Goal: Information Seeking & Learning: Learn about a topic

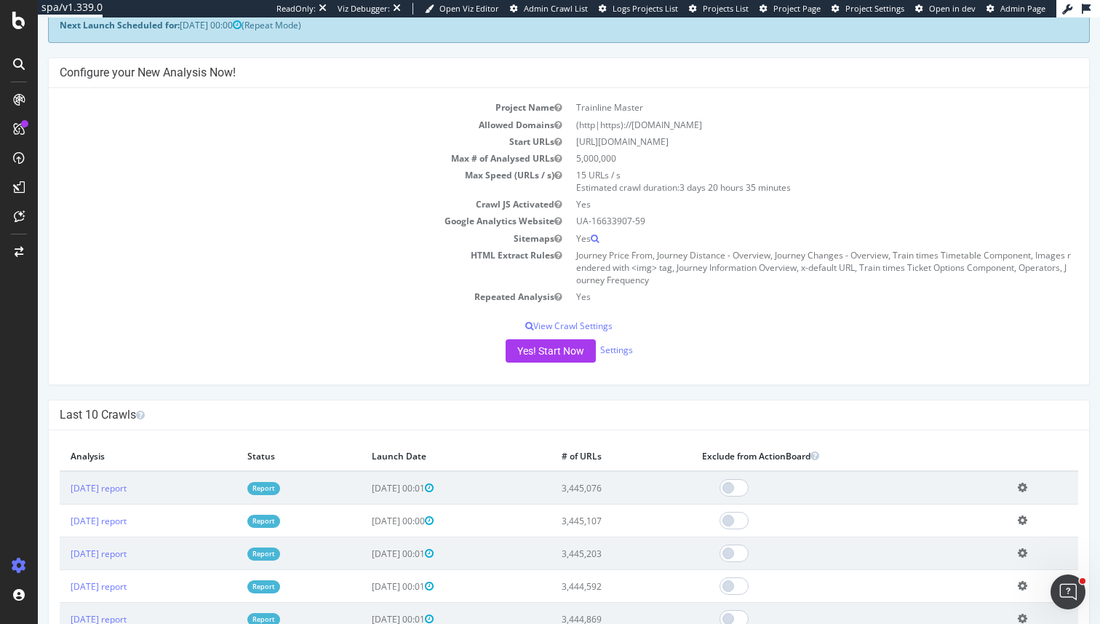
scroll to position [92, 0]
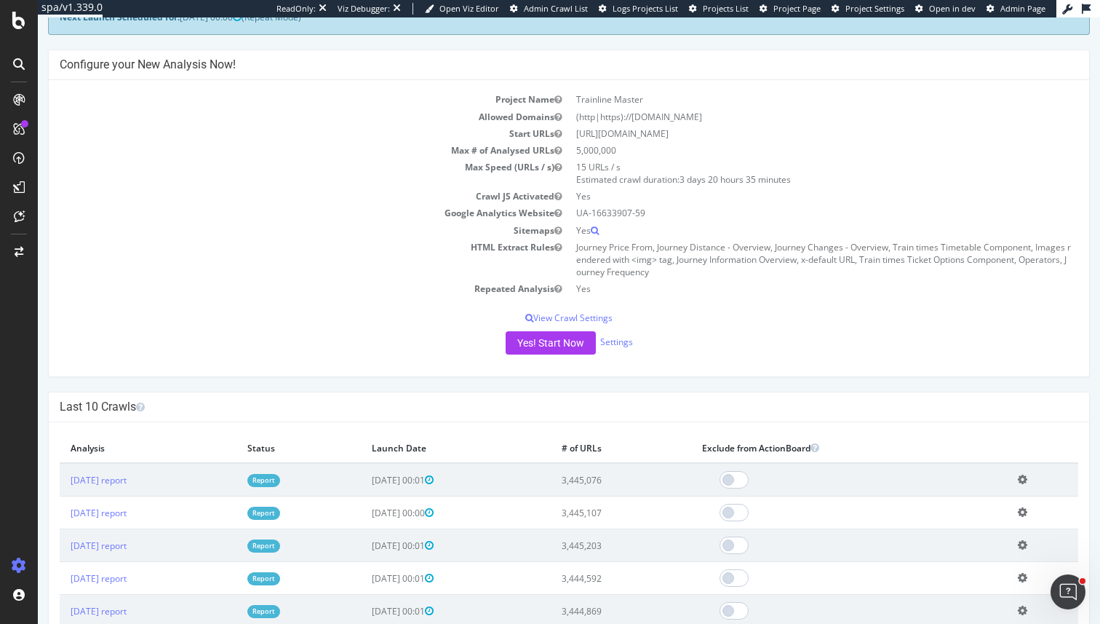
click at [280, 485] on link "Report" at bounding box center [263, 480] width 33 height 12
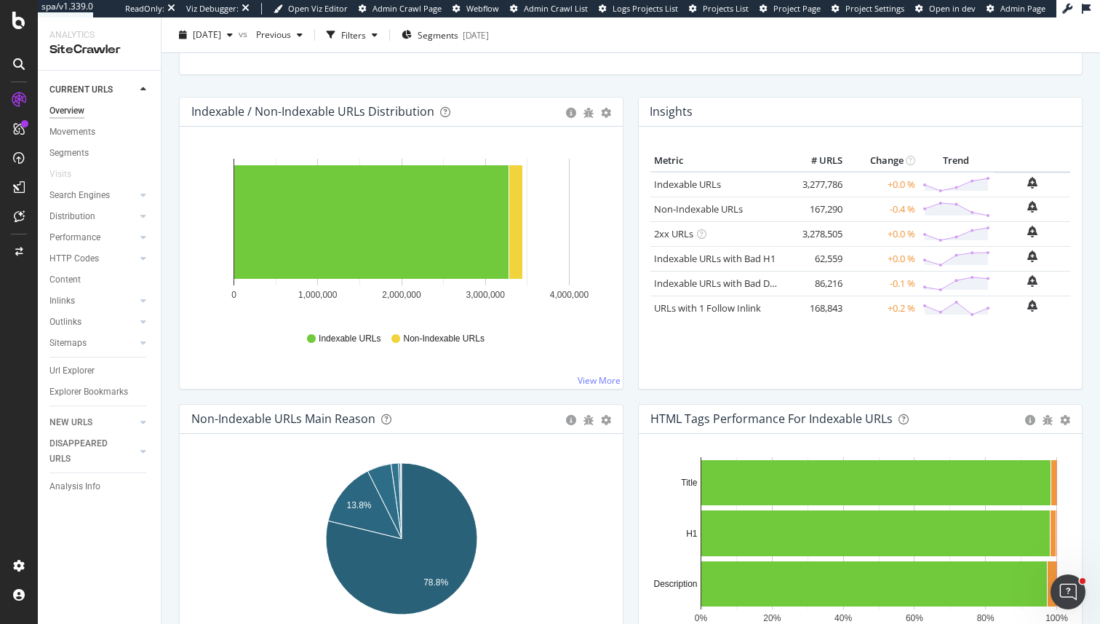
scroll to position [139, 0]
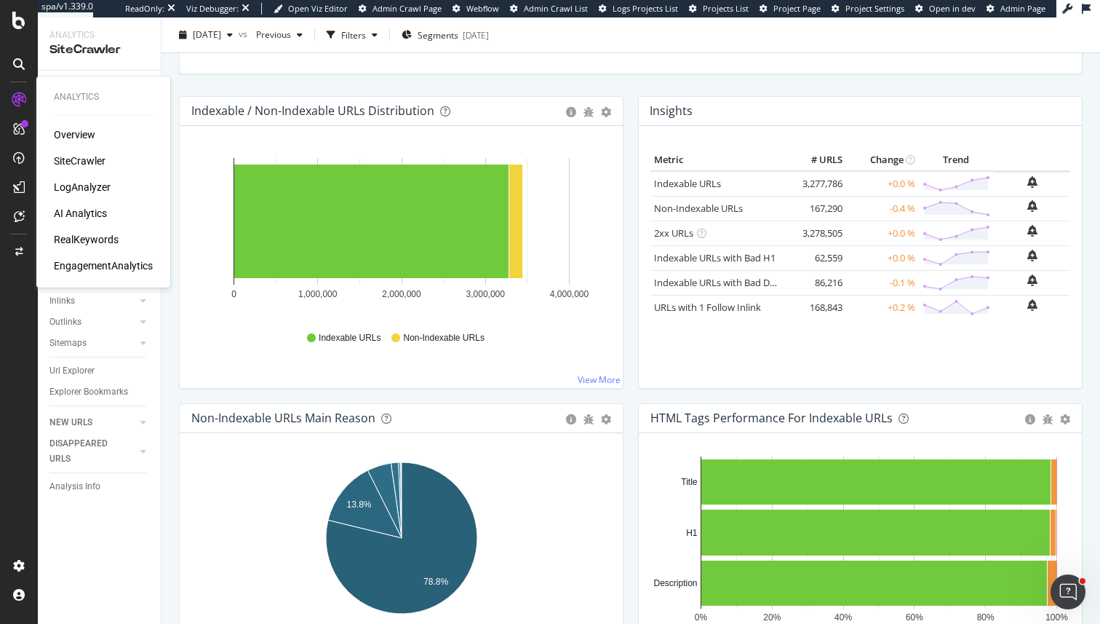
click at [78, 216] on div "AI Analytics" at bounding box center [80, 213] width 53 height 15
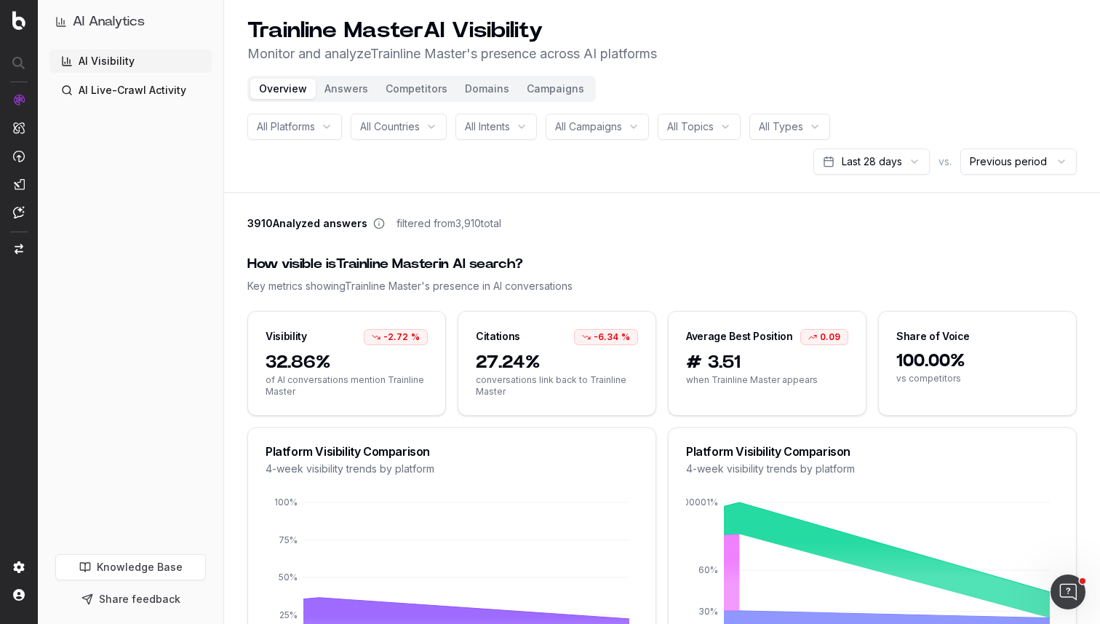
click at [877, 143] on div "All Platforms All Countries All Intents All Campaigns All Topics All Types Last…" at bounding box center [662, 144] width 830 height 61
click at [879, 167] on html "AI Analytics AI Visibility AI Live-Crawl Activity Knowledge Base Share feedback…" at bounding box center [550, 312] width 1100 height 624
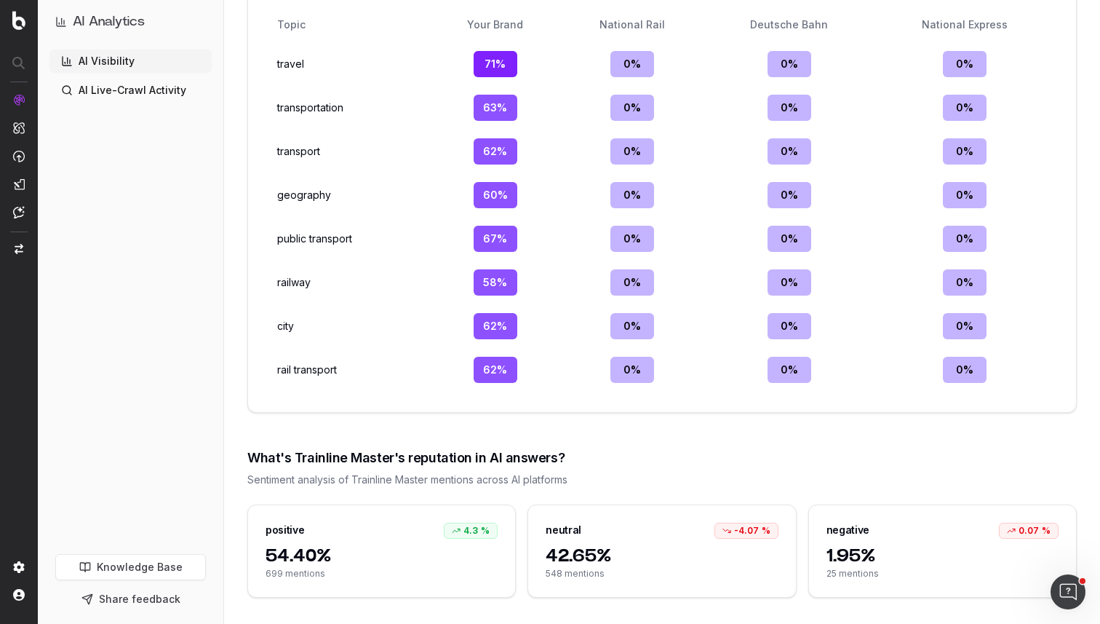
scroll to position [1928, 0]
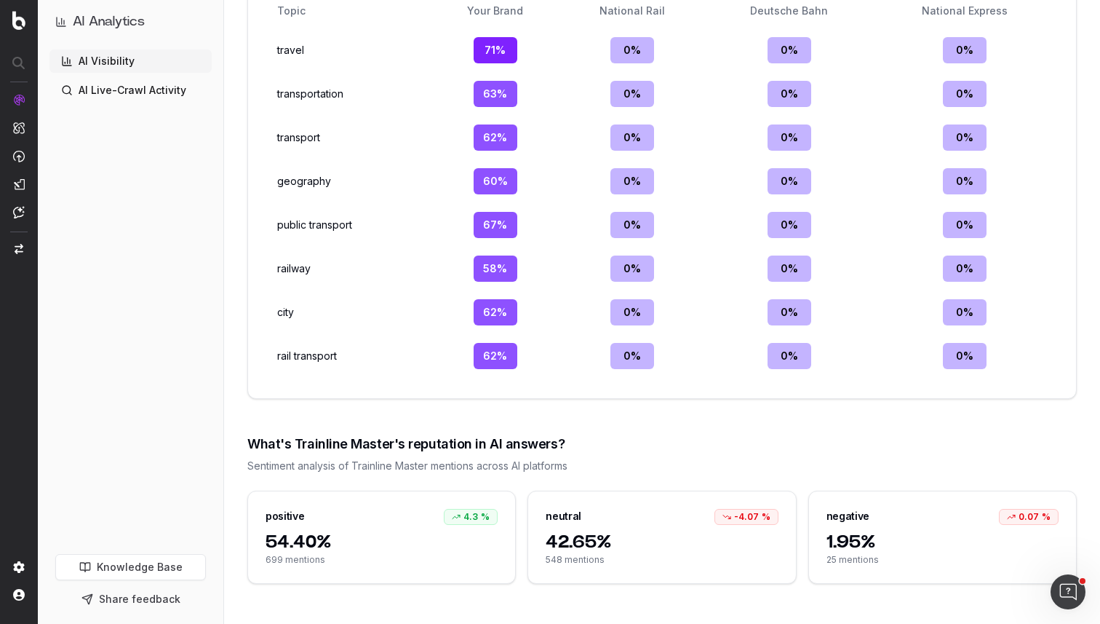
click at [150, 100] on link "AI Live-Crawl Activity" at bounding box center [130, 90] width 162 height 23
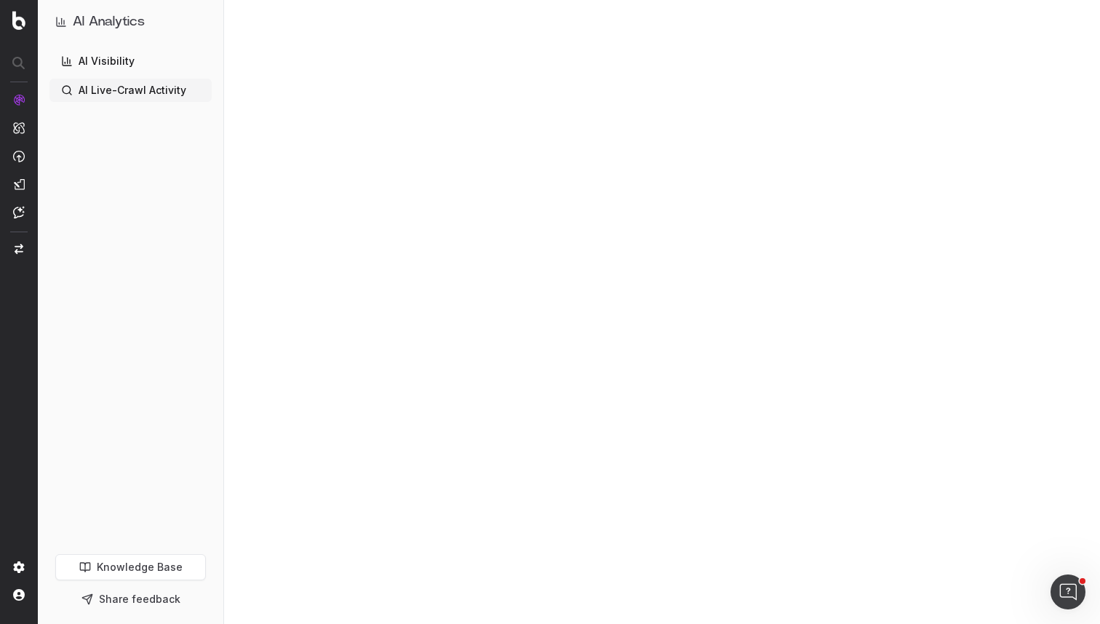
click at [121, 54] on link "AI Visibility" at bounding box center [130, 60] width 162 height 23
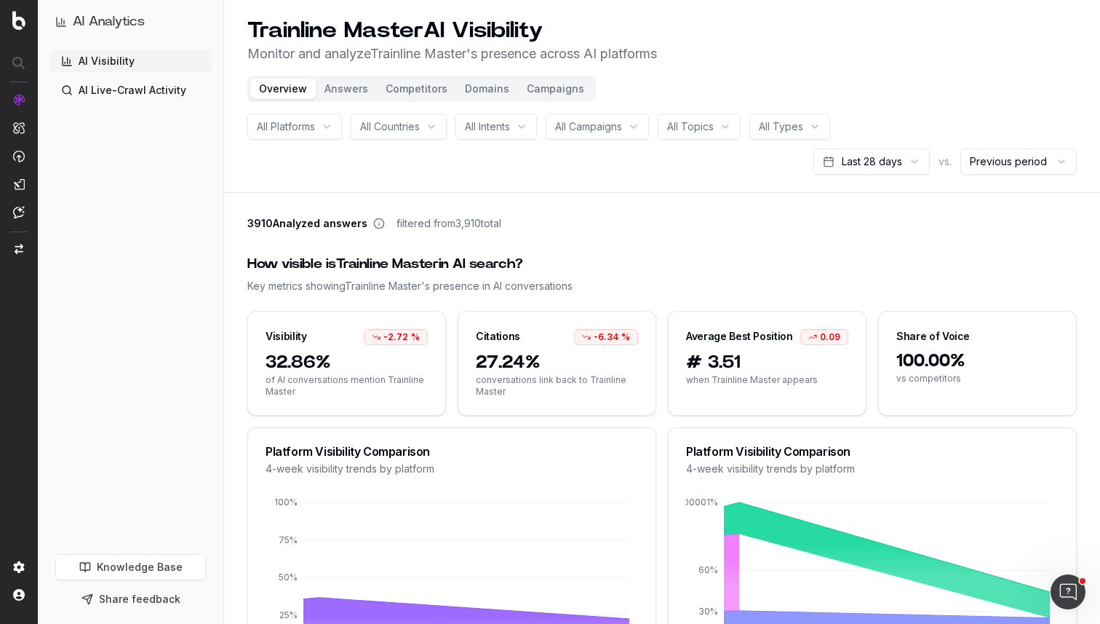
click at [346, 70] on header "Trainline Master AI Visibility Monitor and analyze Trainline Master 's presence…" at bounding box center [662, 96] width 876 height 193
click at [346, 92] on button "Answers" at bounding box center [346, 89] width 61 height 20
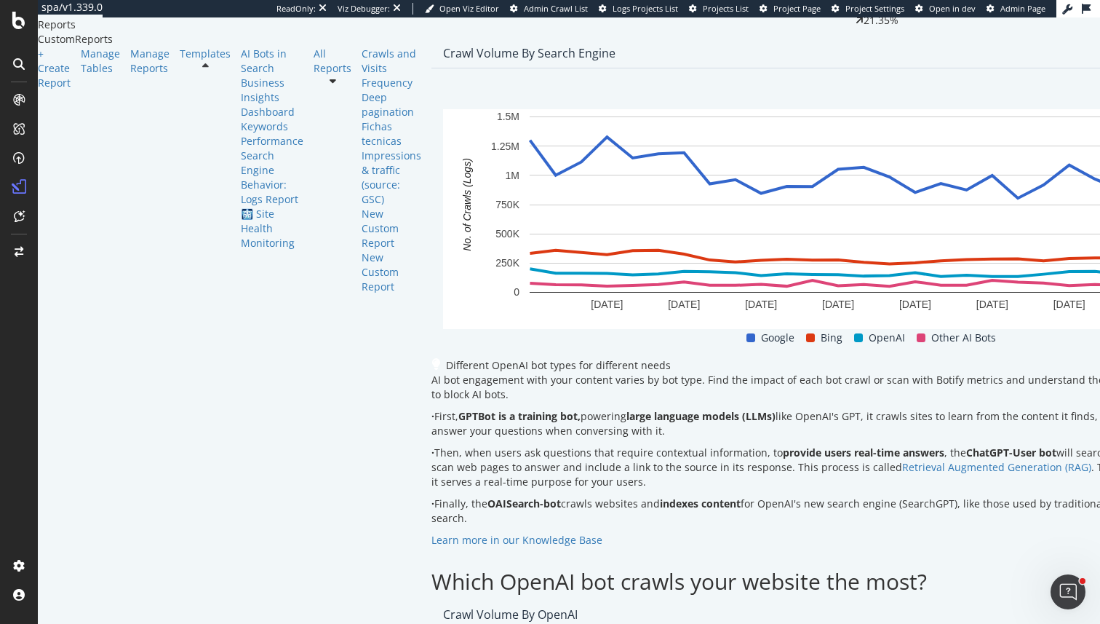
scroll to position [807, 0]
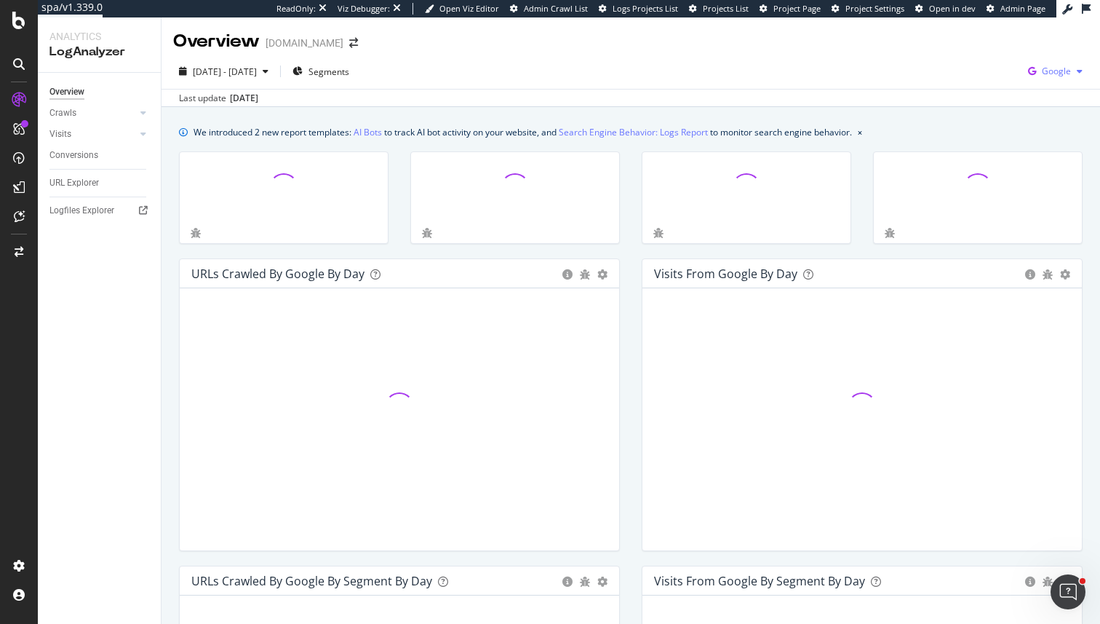
click at [1054, 80] on div "Google" at bounding box center [1055, 71] width 66 height 22
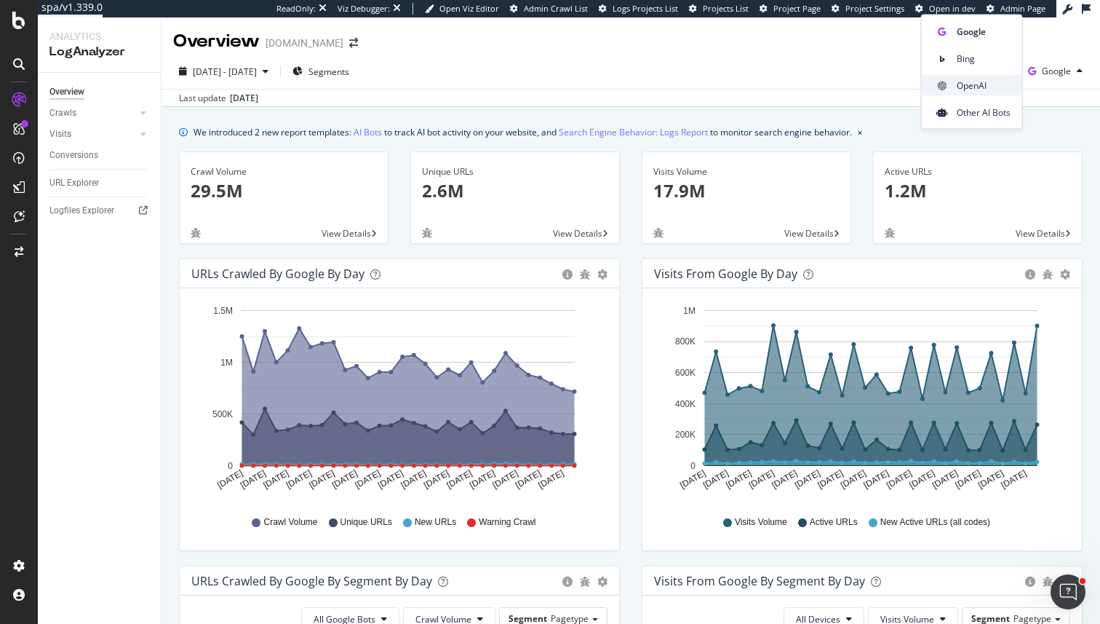
click at [986, 87] on span "OpenAI" at bounding box center [984, 85] width 54 height 13
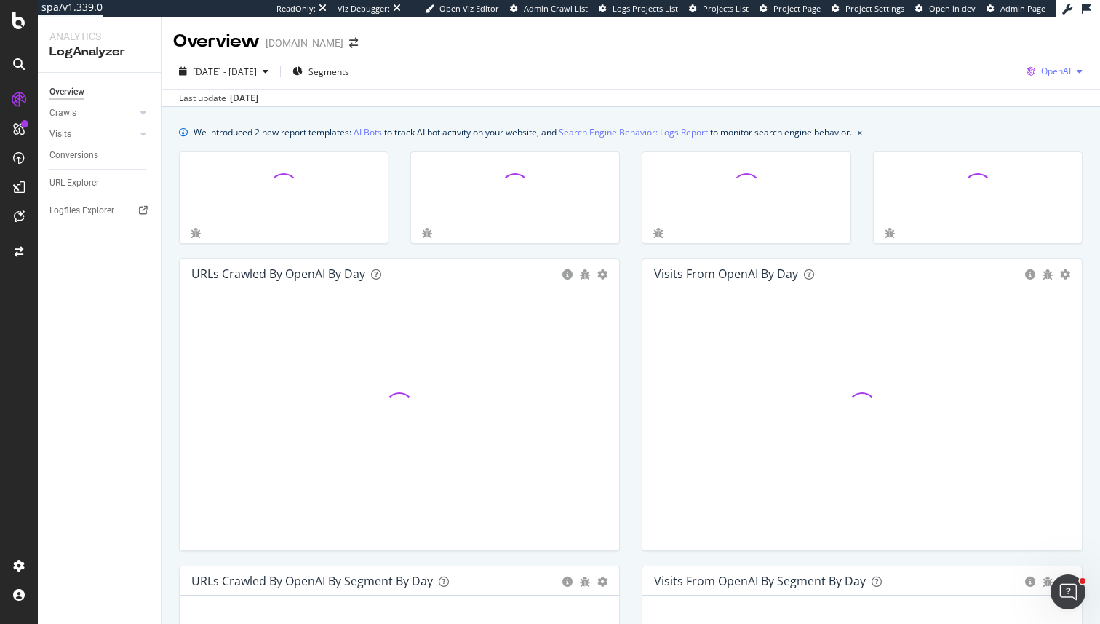
click at [1073, 69] on div "button" at bounding box center [1079, 71] width 17 height 9
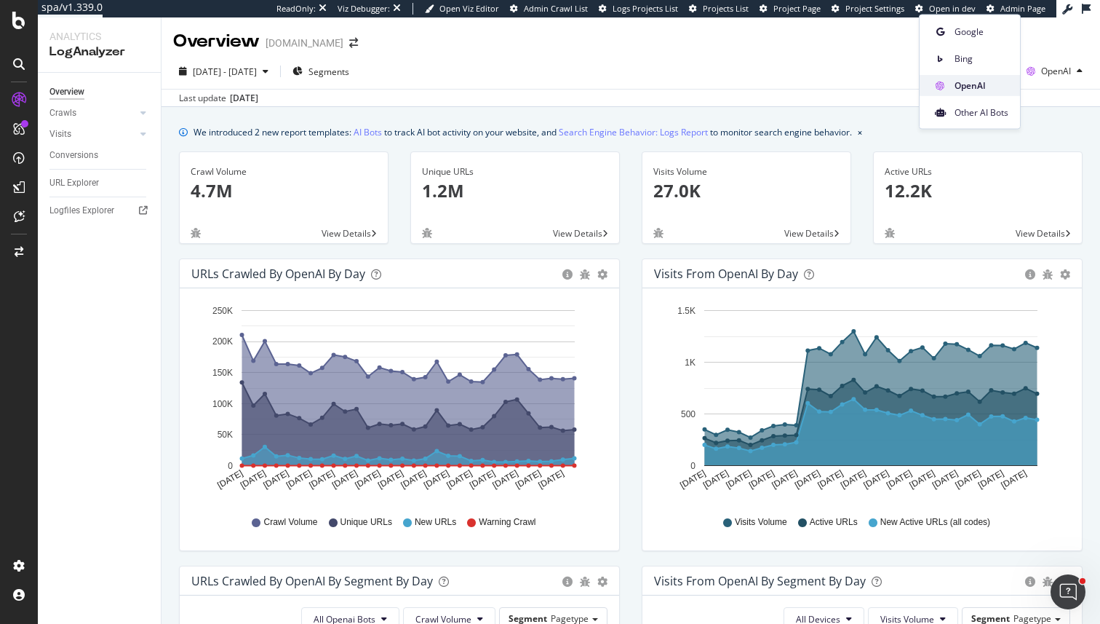
click at [964, 95] on div "OpenAI" at bounding box center [970, 85] width 100 height 21
click at [1060, 76] on span "OpenAI" at bounding box center [1056, 71] width 30 height 12
click at [990, 113] on span "Other AI Bots" at bounding box center [982, 112] width 54 height 13
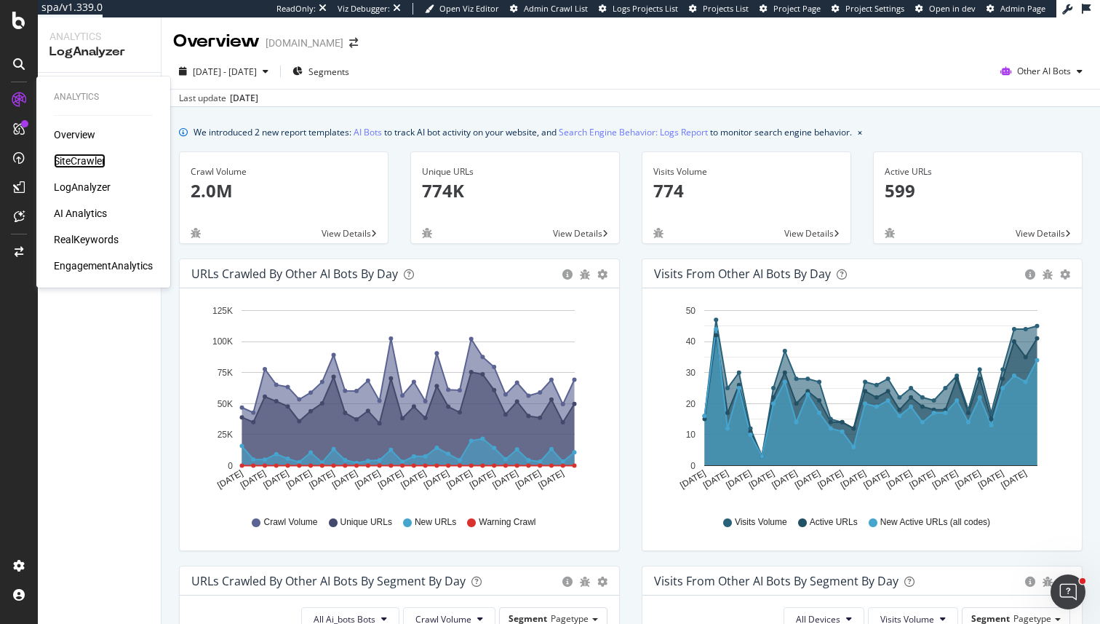
click at [79, 167] on div "SiteCrawler" at bounding box center [80, 161] width 52 height 15
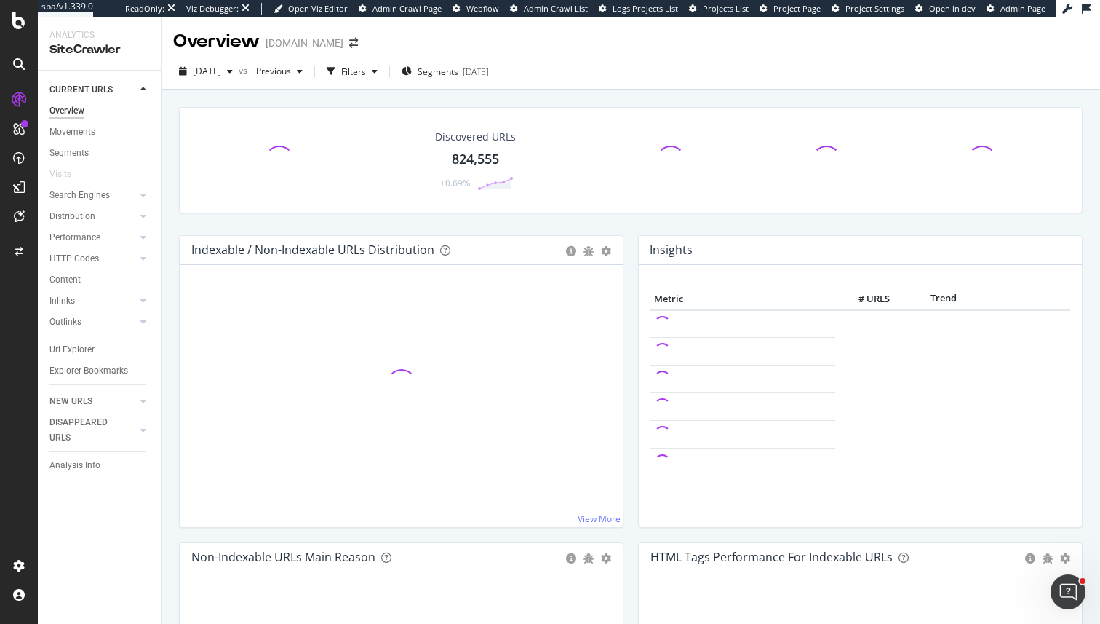
click at [90, 204] on div "Search Engines" at bounding box center [104, 195] width 111 height 21
click at [90, 197] on div "Search Engines" at bounding box center [79, 195] width 60 height 15
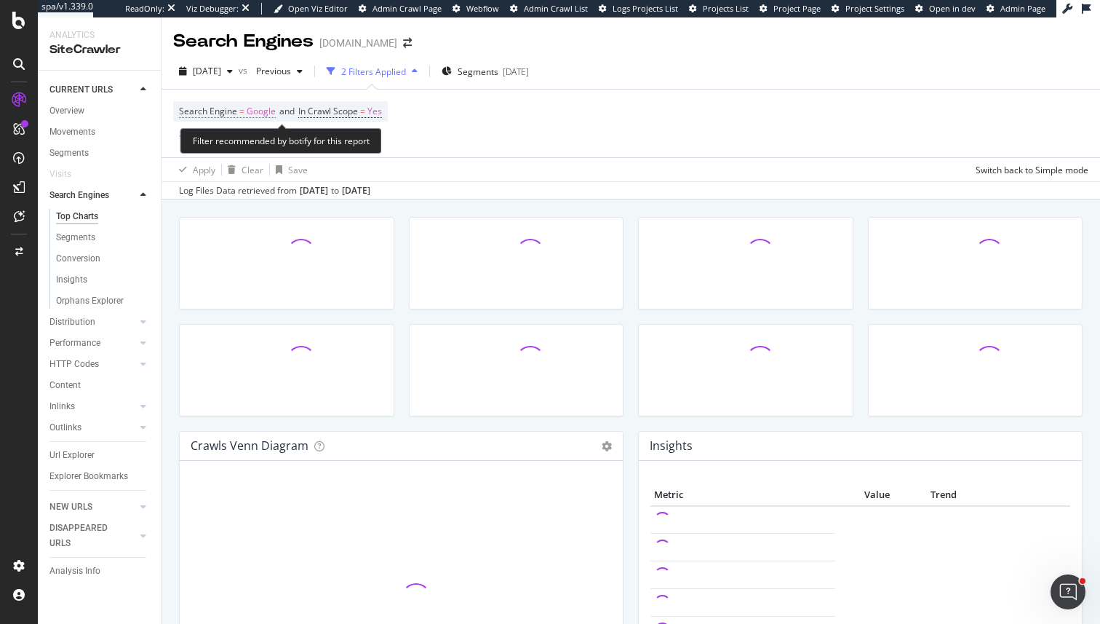
click at [253, 106] on span "Google" at bounding box center [261, 111] width 29 height 20
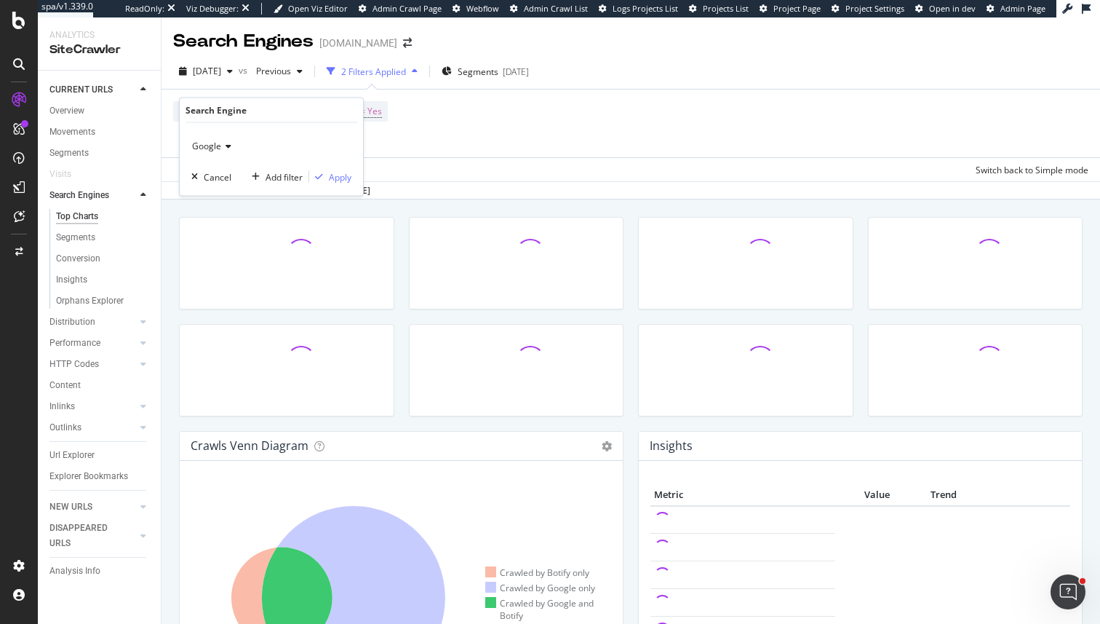
click at [222, 143] on icon at bounding box center [226, 146] width 10 height 9
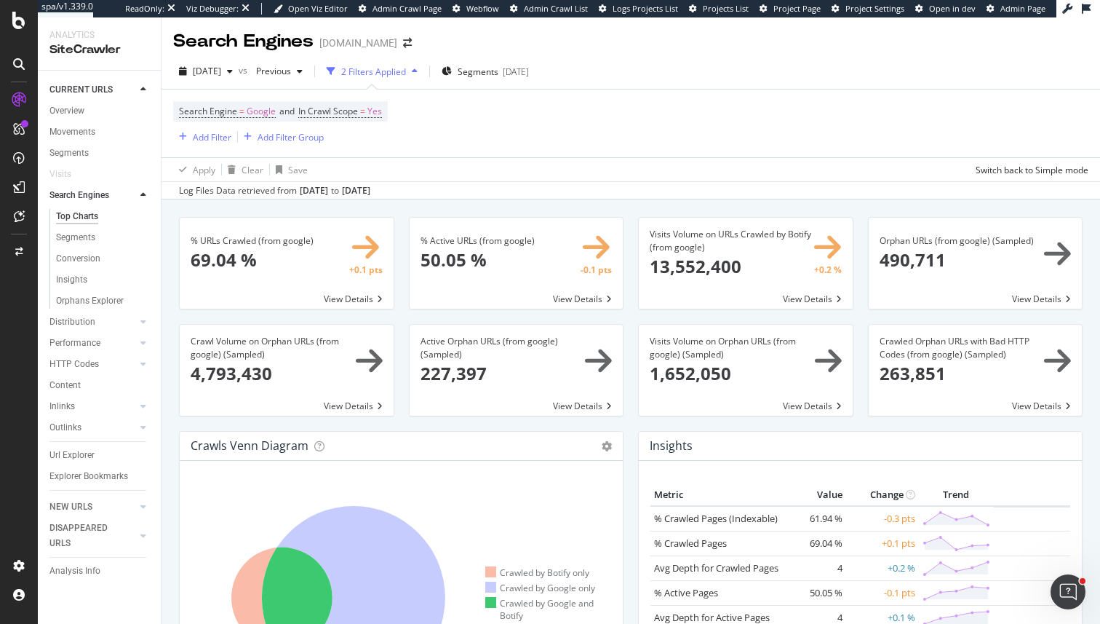
click at [576, 147] on div "Search Engine = Google and In Crawl Scope = Yes Add Filter Add Filter Group" at bounding box center [630, 124] width 915 height 68
click at [264, 108] on span "Google" at bounding box center [261, 111] width 29 height 20
click at [218, 143] on span "Google" at bounding box center [206, 146] width 29 height 12
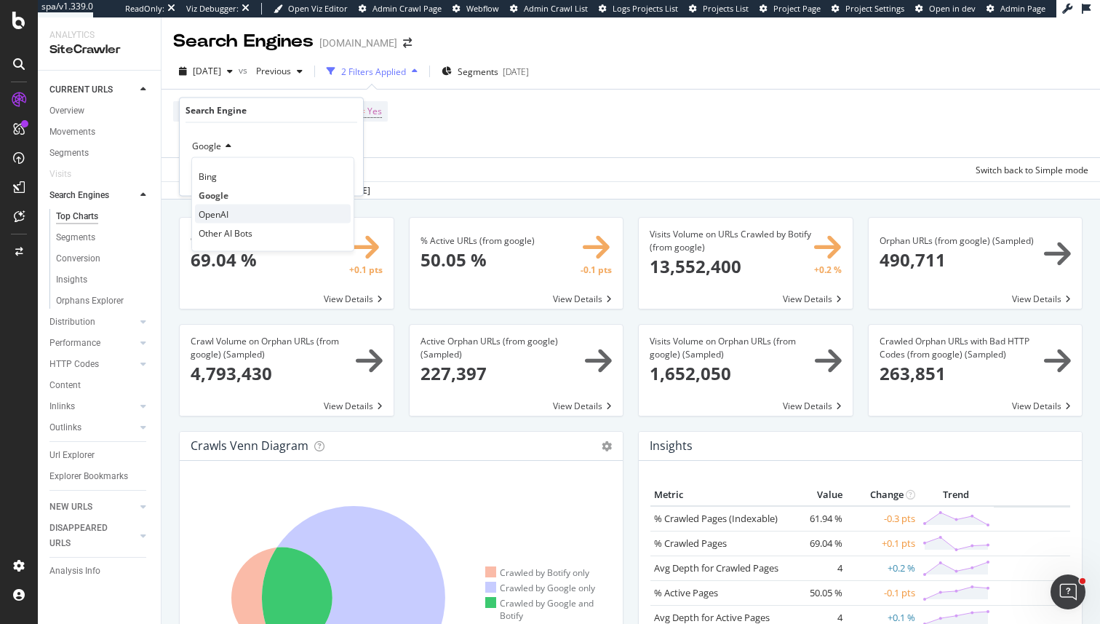
click at [218, 210] on span "OpenAI" at bounding box center [214, 213] width 30 height 12
click at [336, 173] on div "Apply" at bounding box center [340, 176] width 23 height 12
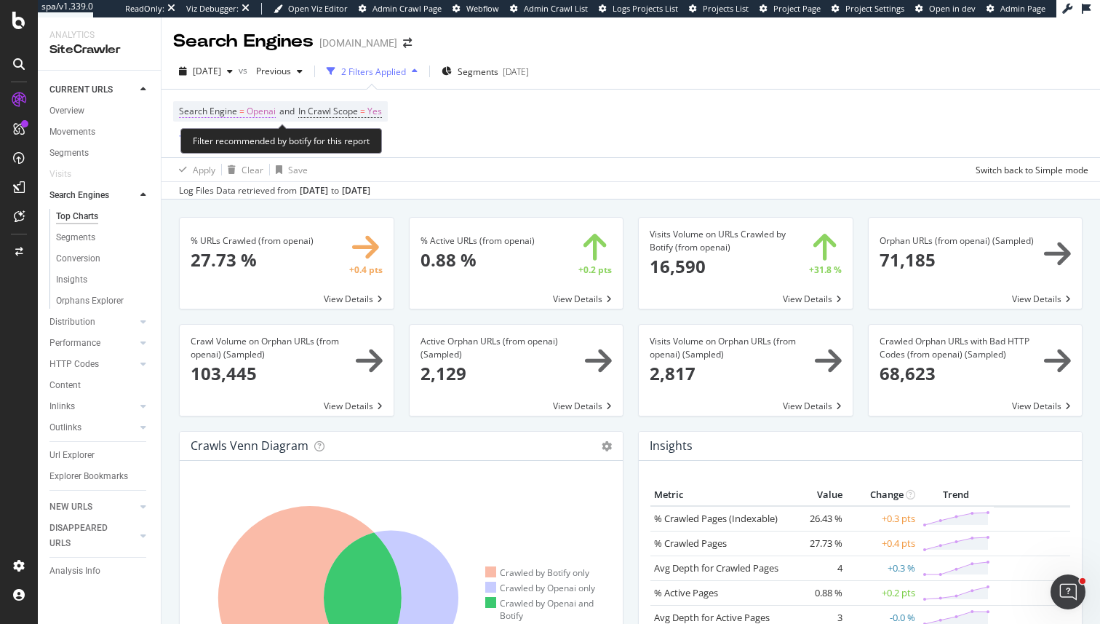
click at [239, 114] on span "=" at bounding box center [241, 111] width 5 height 12
click at [652, 147] on div "Search Engine = Openai and In Crawl Scope = Yes Add Filter Add Filter Group" at bounding box center [630, 124] width 915 height 68
click at [250, 105] on span "Openai" at bounding box center [261, 111] width 29 height 20
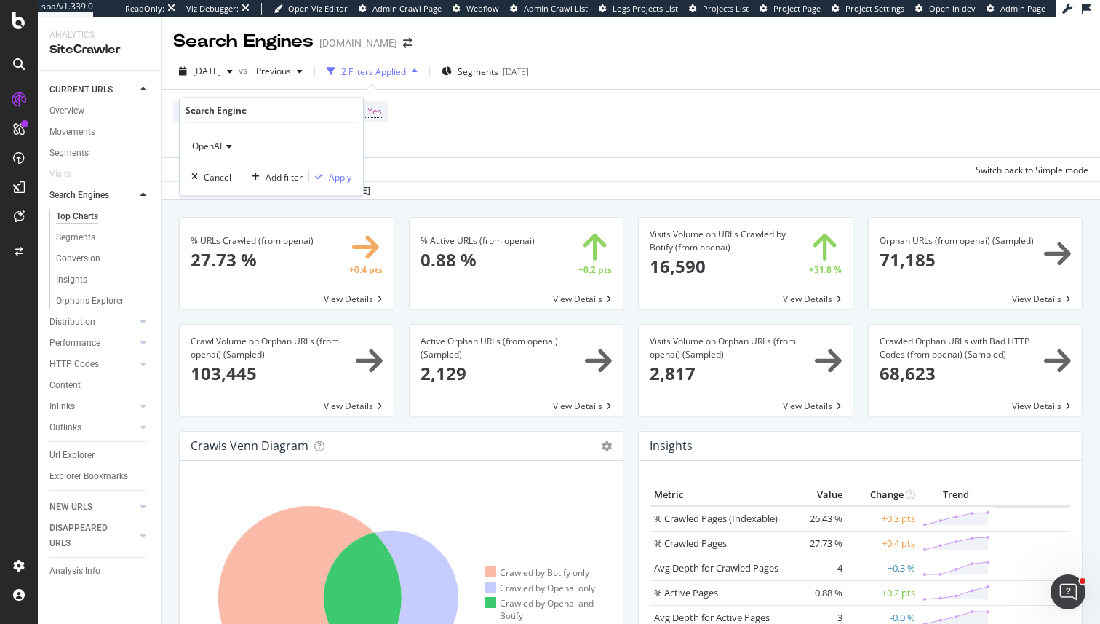
click at [217, 146] on span "OpenAI" at bounding box center [207, 146] width 30 height 12
click at [544, 183] on div "Log Files Data retrieved from Sep. 03, 2025 to Oct. 02, 2025" at bounding box center [631, 189] width 939 height 17
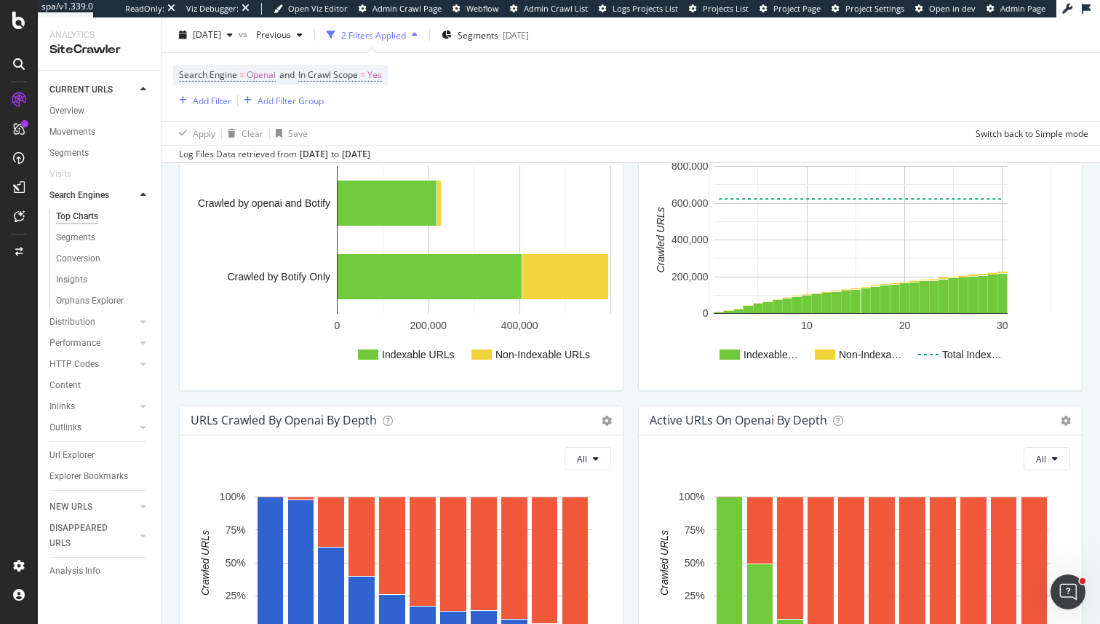
scroll to position [642, 0]
